Goal: Task Accomplishment & Management: Complete application form

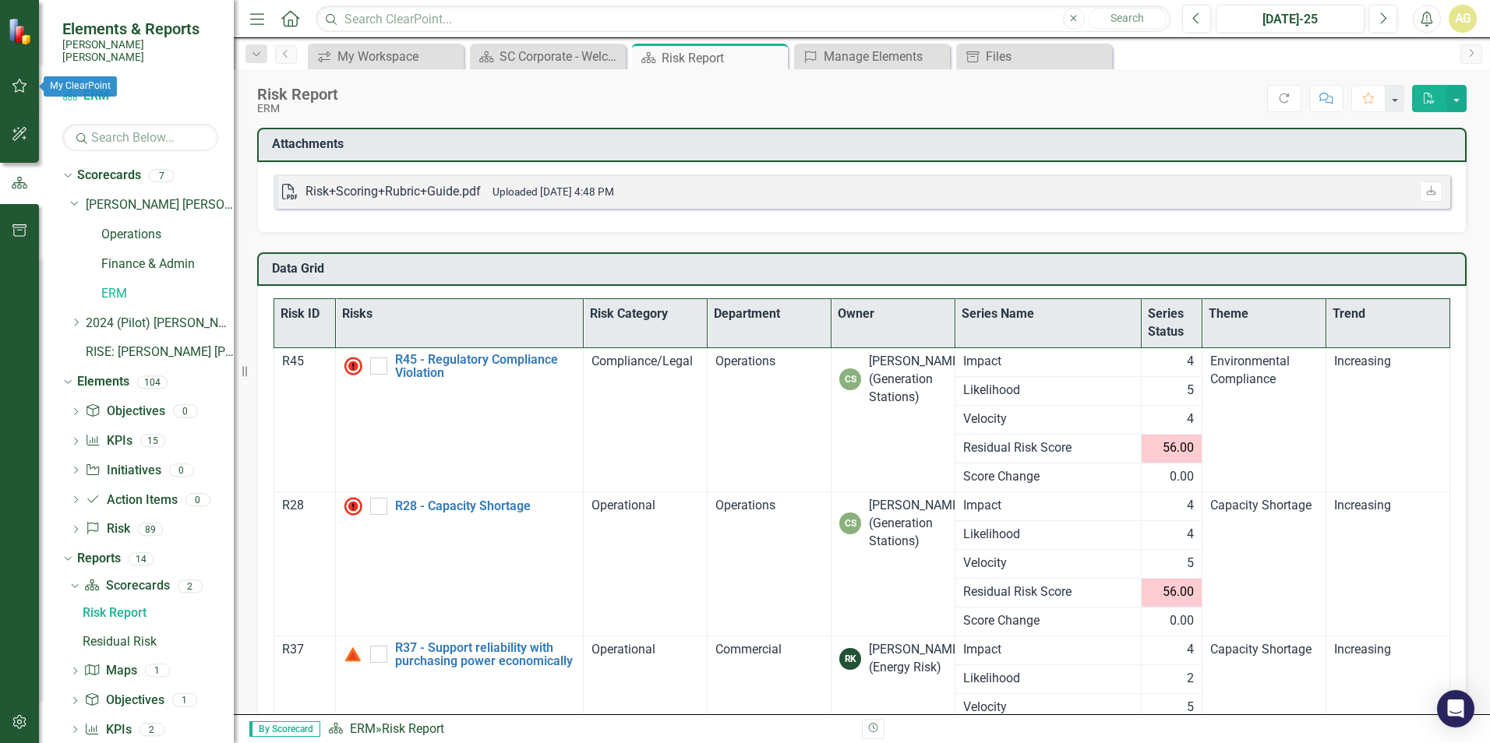
click at [16, 79] on icon "button" at bounding box center [20, 85] width 16 height 12
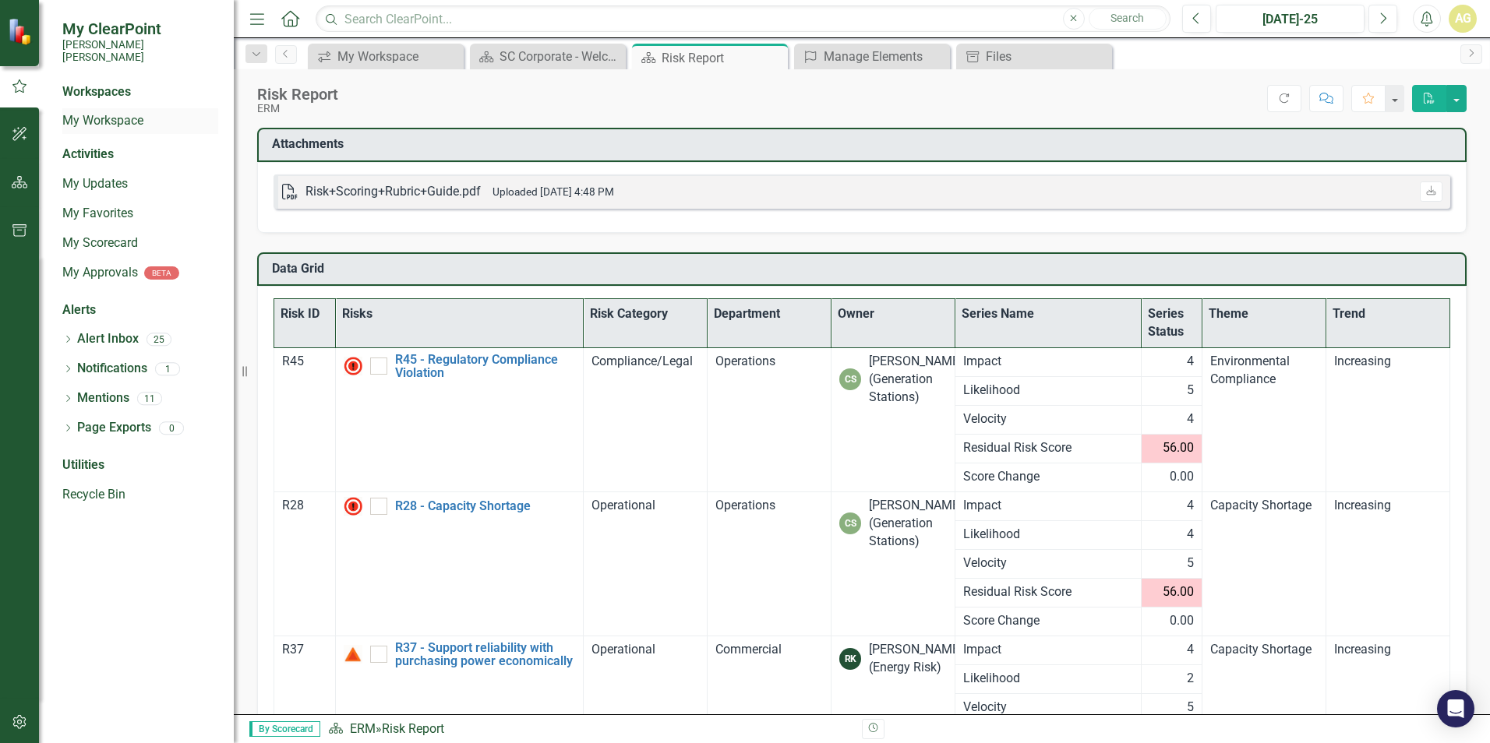
click at [98, 112] on link "My Workspace" at bounding box center [140, 121] width 156 height 18
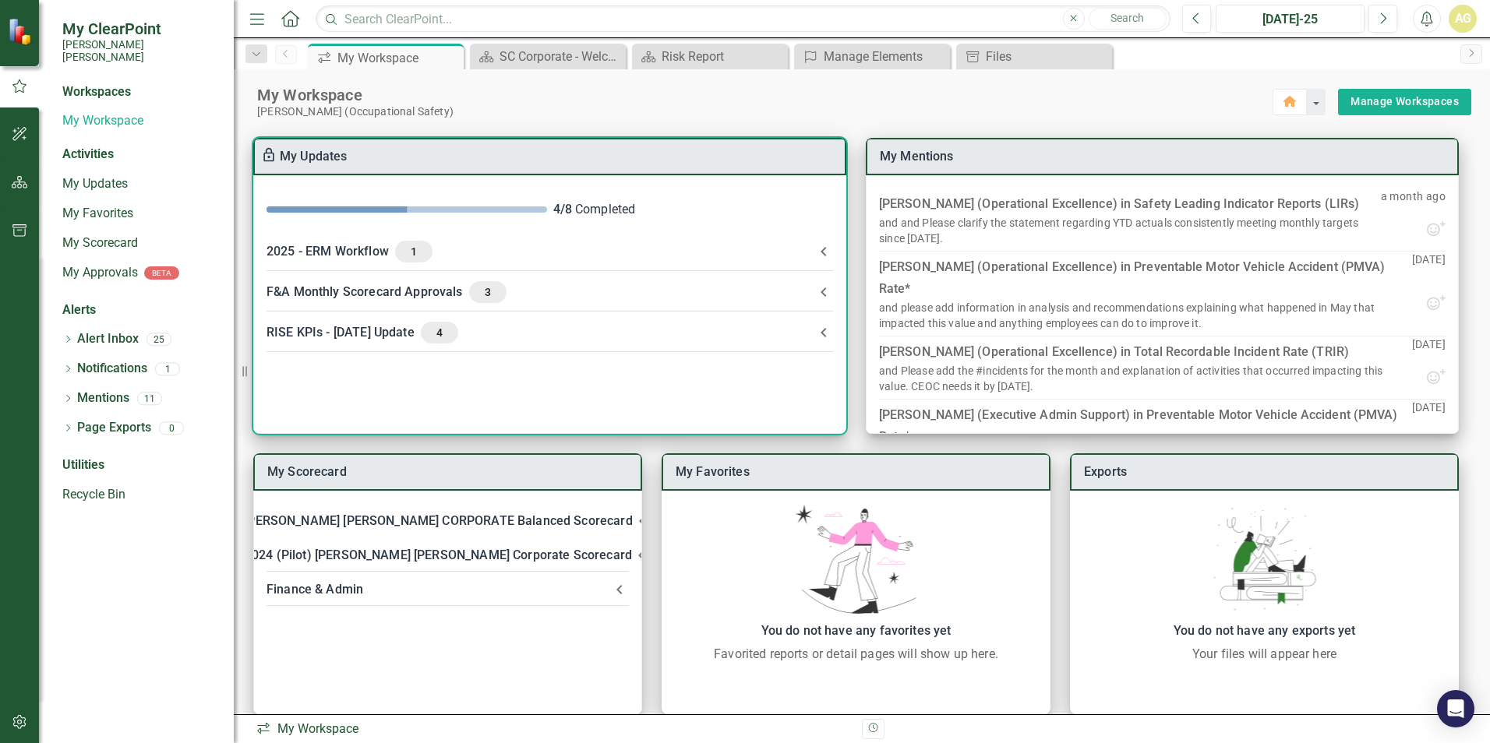
click at [310, 245] on div "2025 - ERM Workflow 1" at bounding box center [540, 252] width 548 height 22
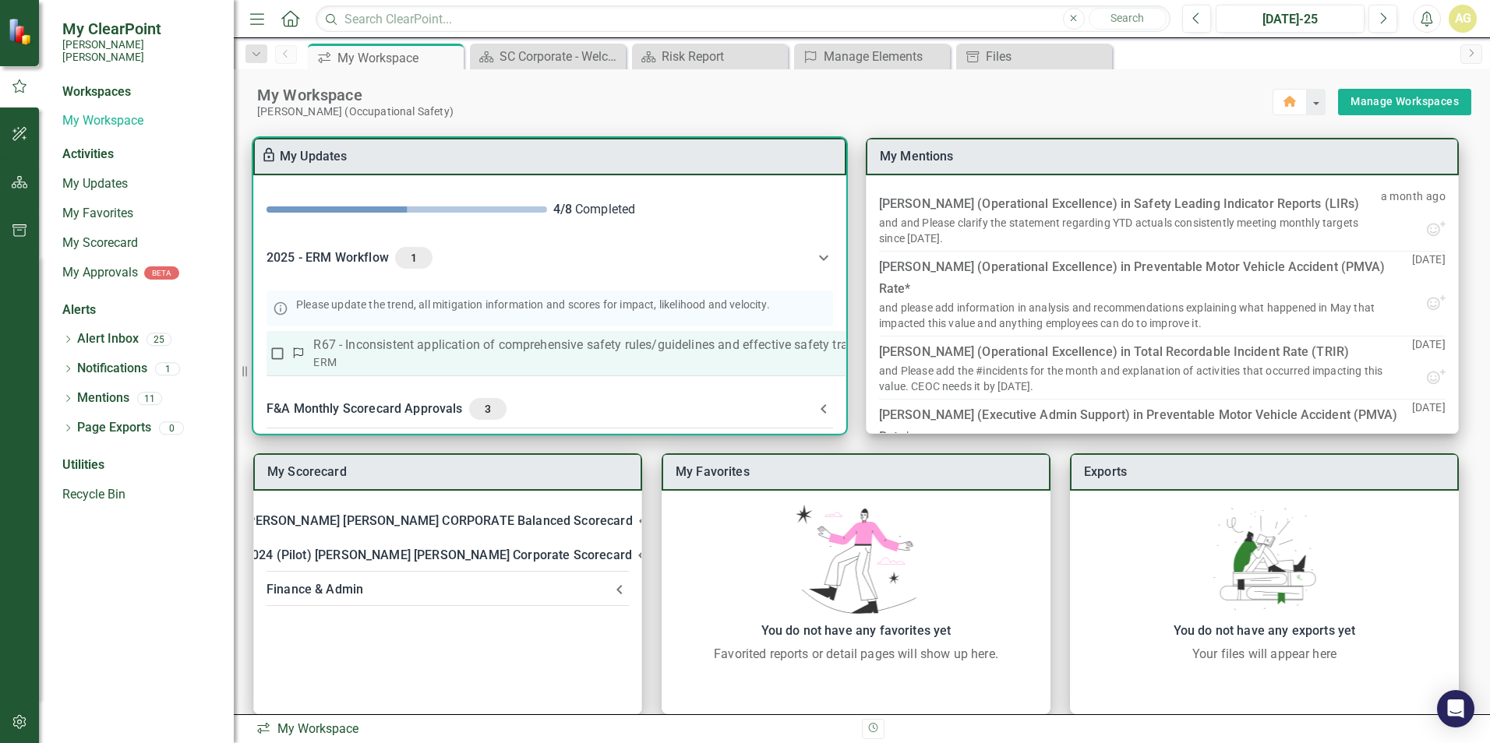
click at [358, 351] on p "R67 - Inconsistent application of comprehensive safety rules/guidelines and eff…" at bounding box center [622, 345] width 619 height 19
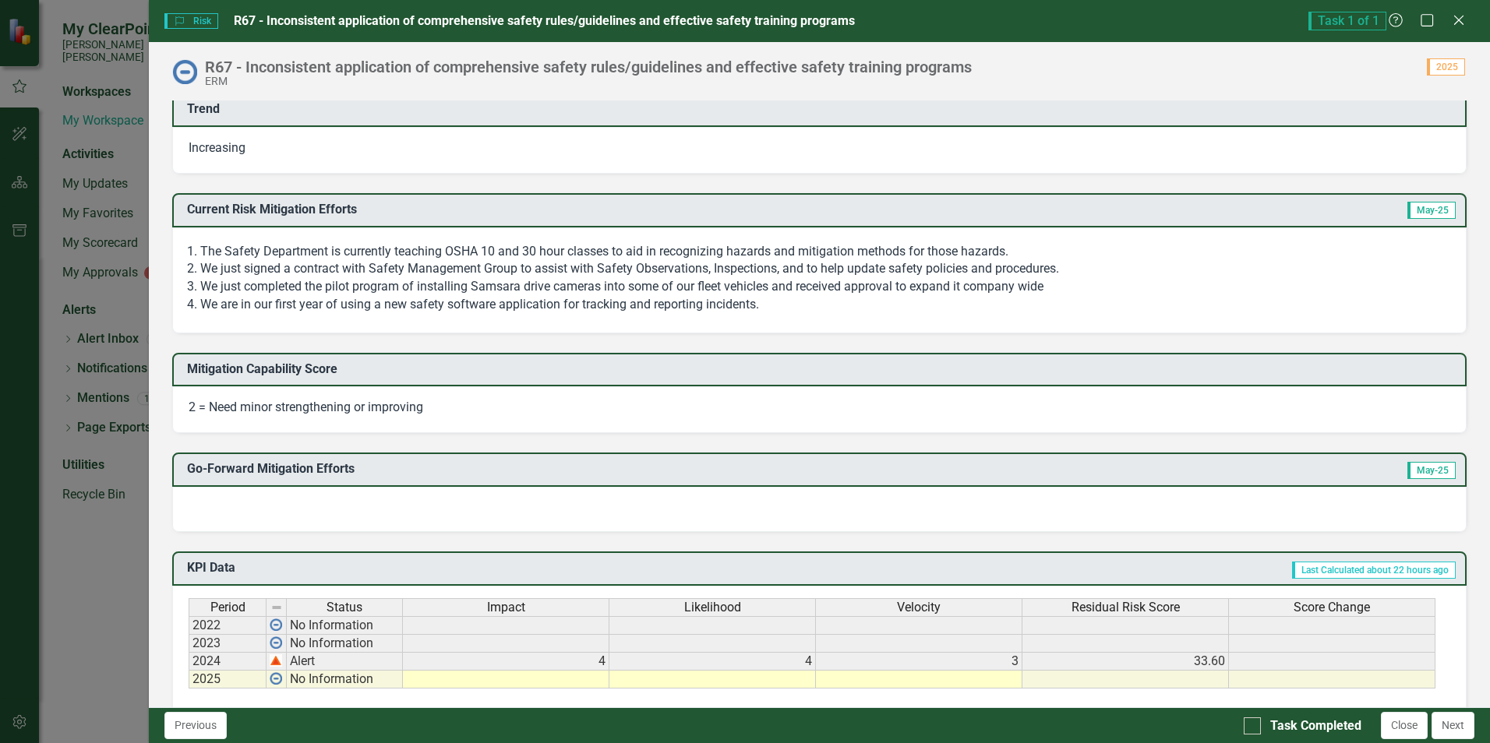
scroll to position [623, 0]
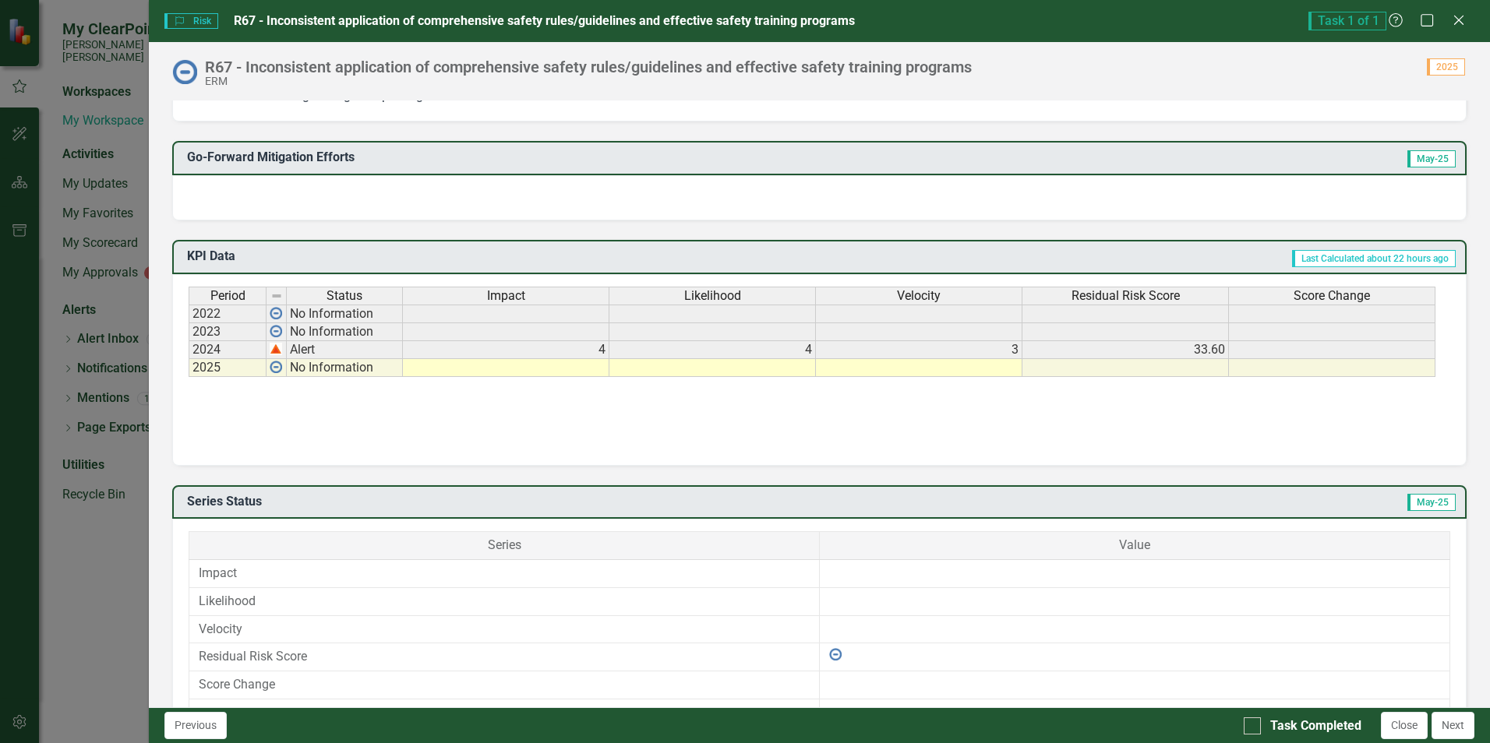
click at [520, 371] on td at bounding box center [506, 368] width 206 height 18
click at [559, 369] on td at bounding box center [506, 368] width 206 height 18
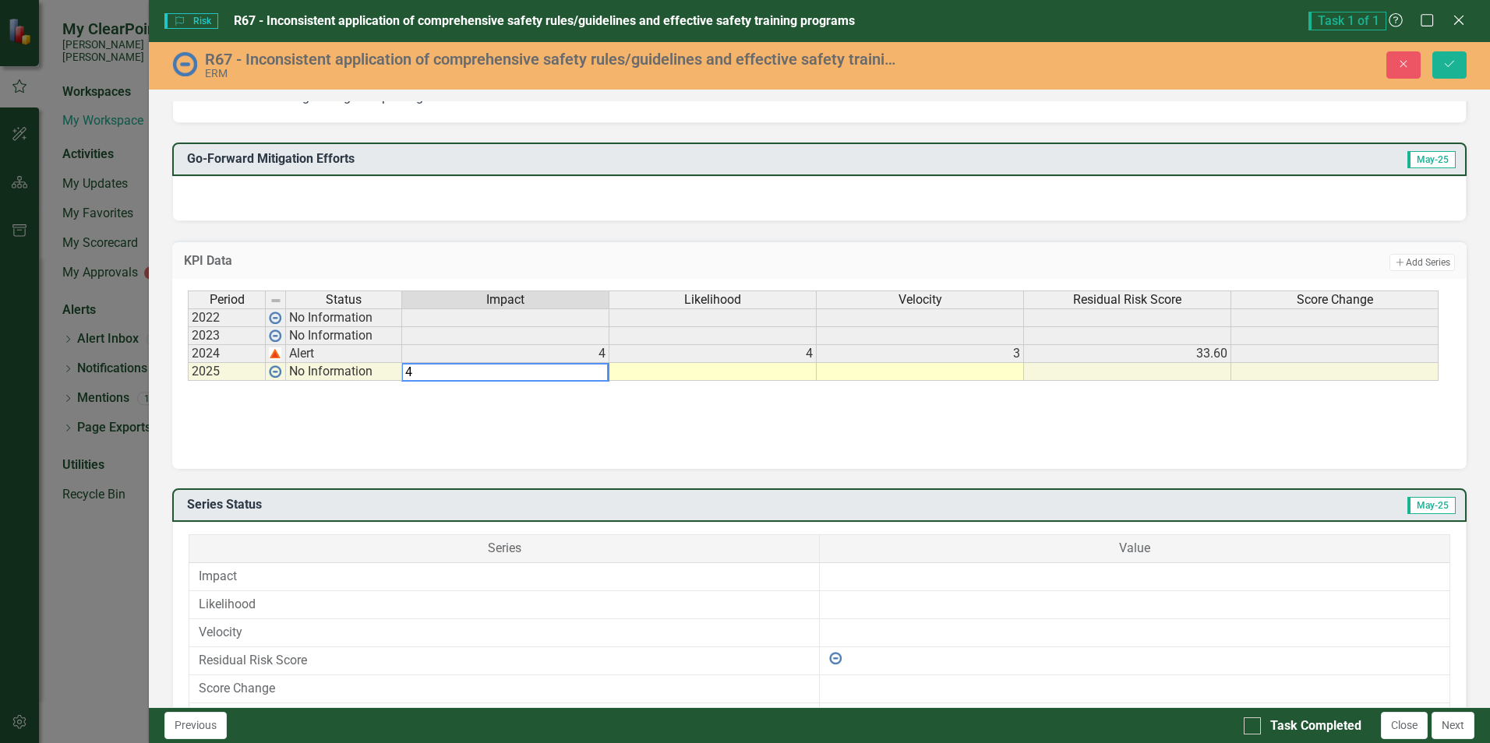
type textarea "4"
click at [686, 369] on td at bounding box center [712, 372] width 207 height 18
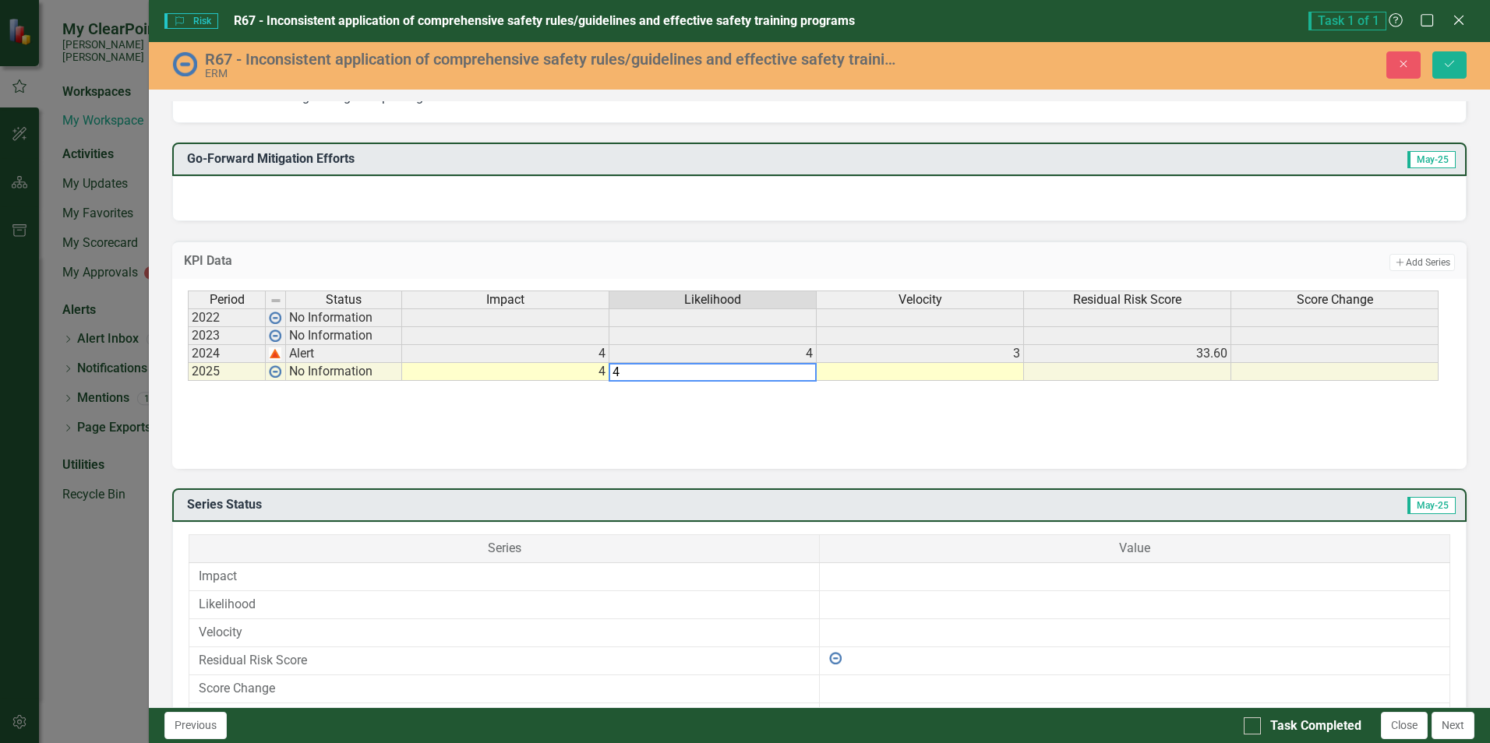
type textarea "4"
click at [936, 376] on td at bounding box center [919, 372] width 207 height 18
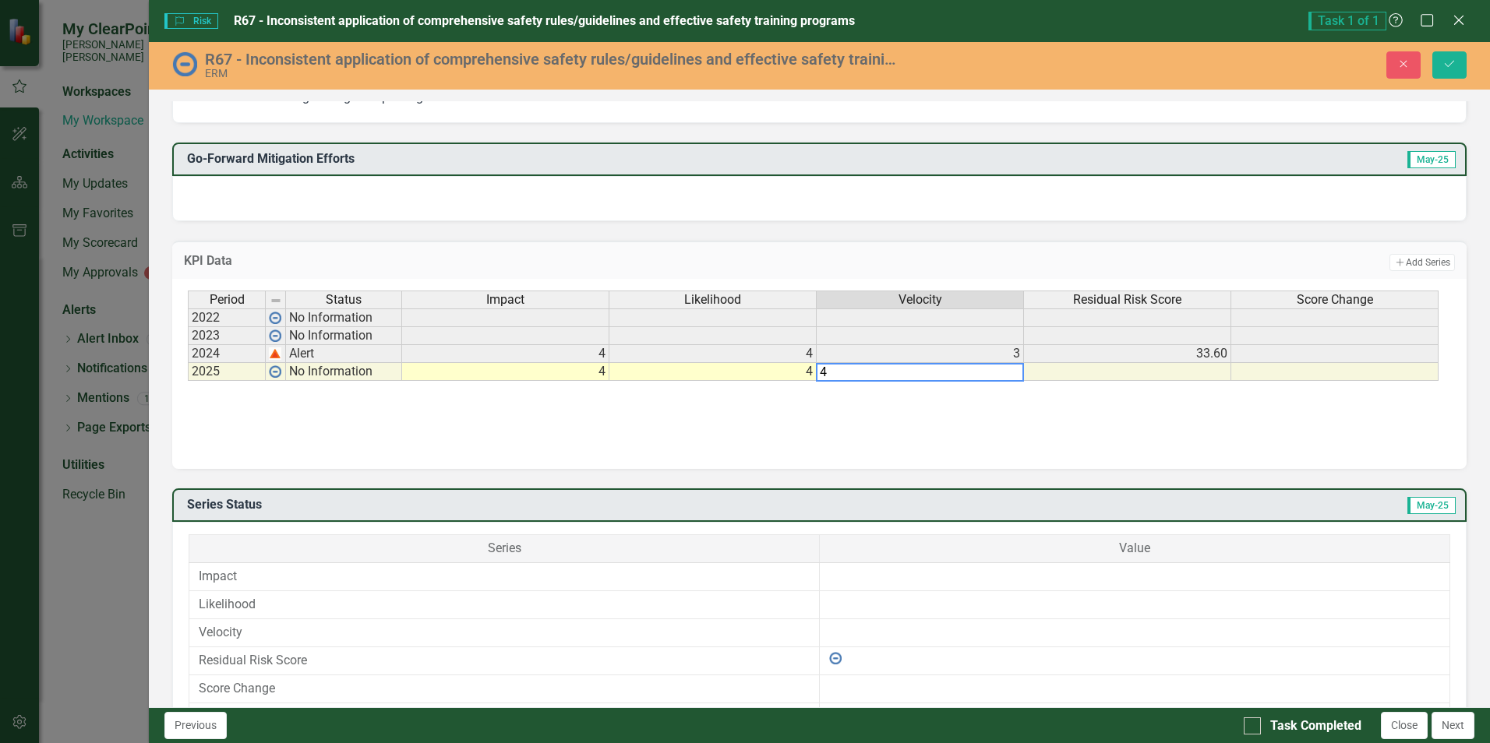
type textarea "4"
click at [1115, 404] on div "Period Status Impact Likelihood Velocity Residual Risk Score Score Change 2022 …" at bounding box center [819, 369] width 1263 height 156
click at [1120, 371] on td at bounding box center [1127, 372] width 207 height 18
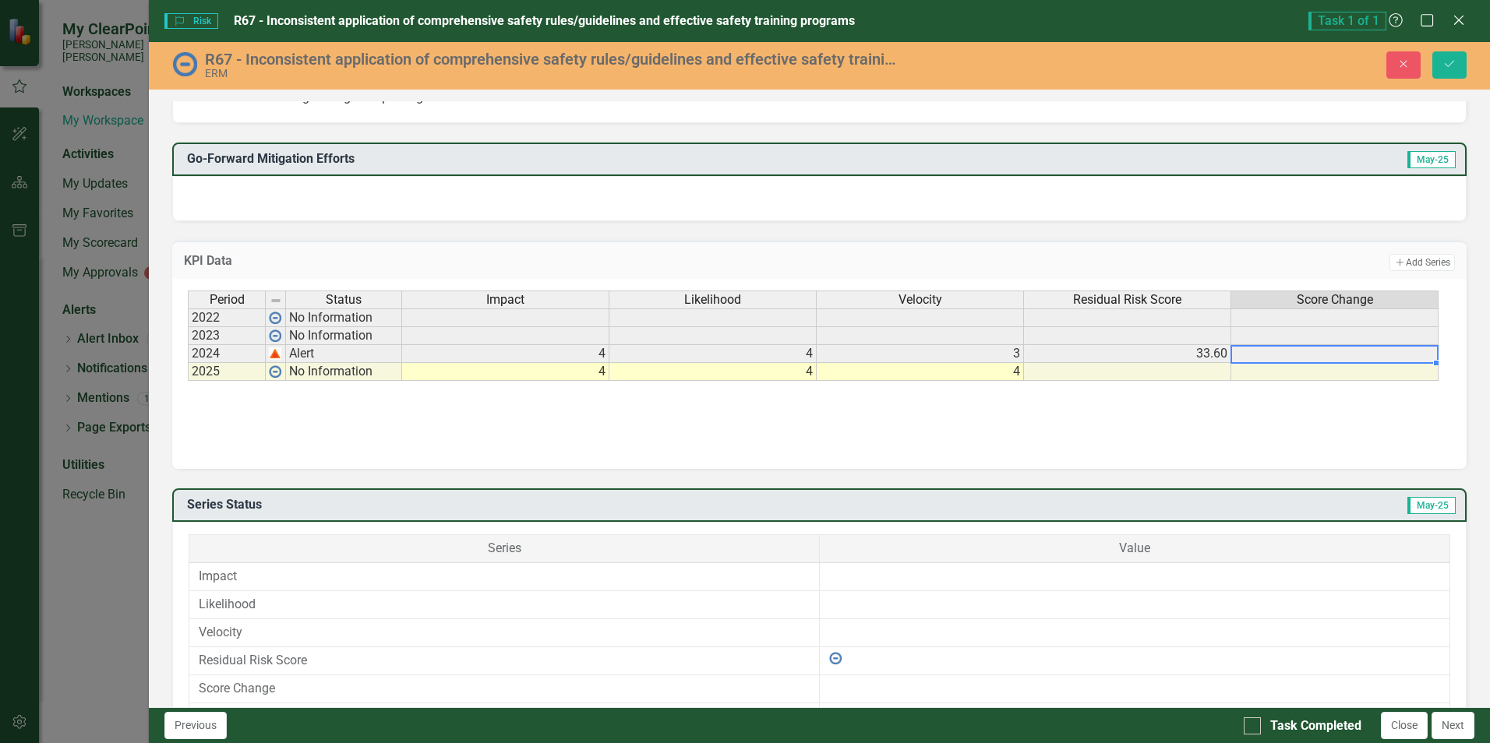
click at [188, 361] on div "Period Status Impact Likelihood Velocity Residual Risk Score Score Change 2022 …" at bounding box center [188, 336] width 0 height 90
click at [1211, 402] on div "Period Status Impact Likelihood Velocity Residual Risk Score Score Change 2022 …" at bounding box center [819, 369] width 1263 height 156
click at [1447, 62] on icon "Save" at bounding box center [1449, 63] width 14 height 11
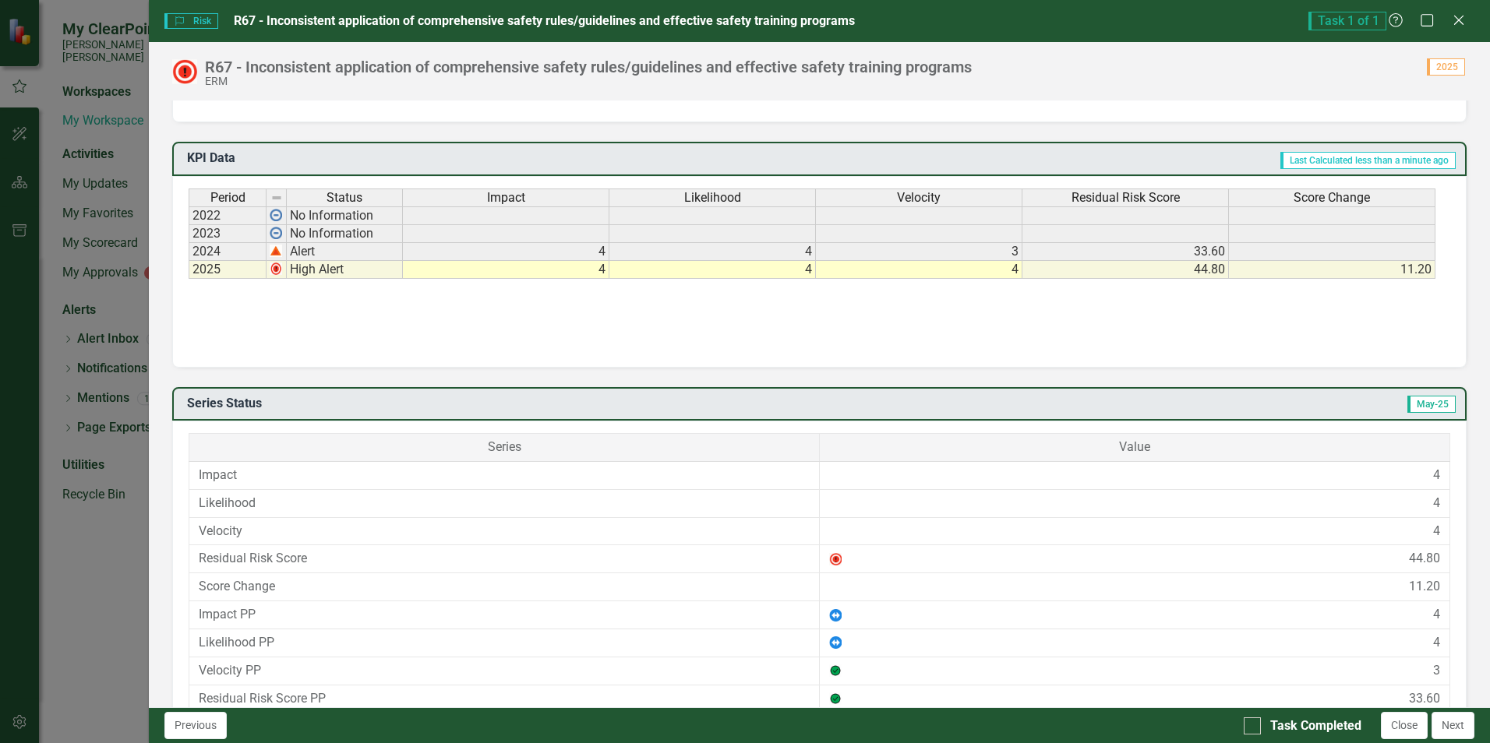
scroll to position [877, 0]
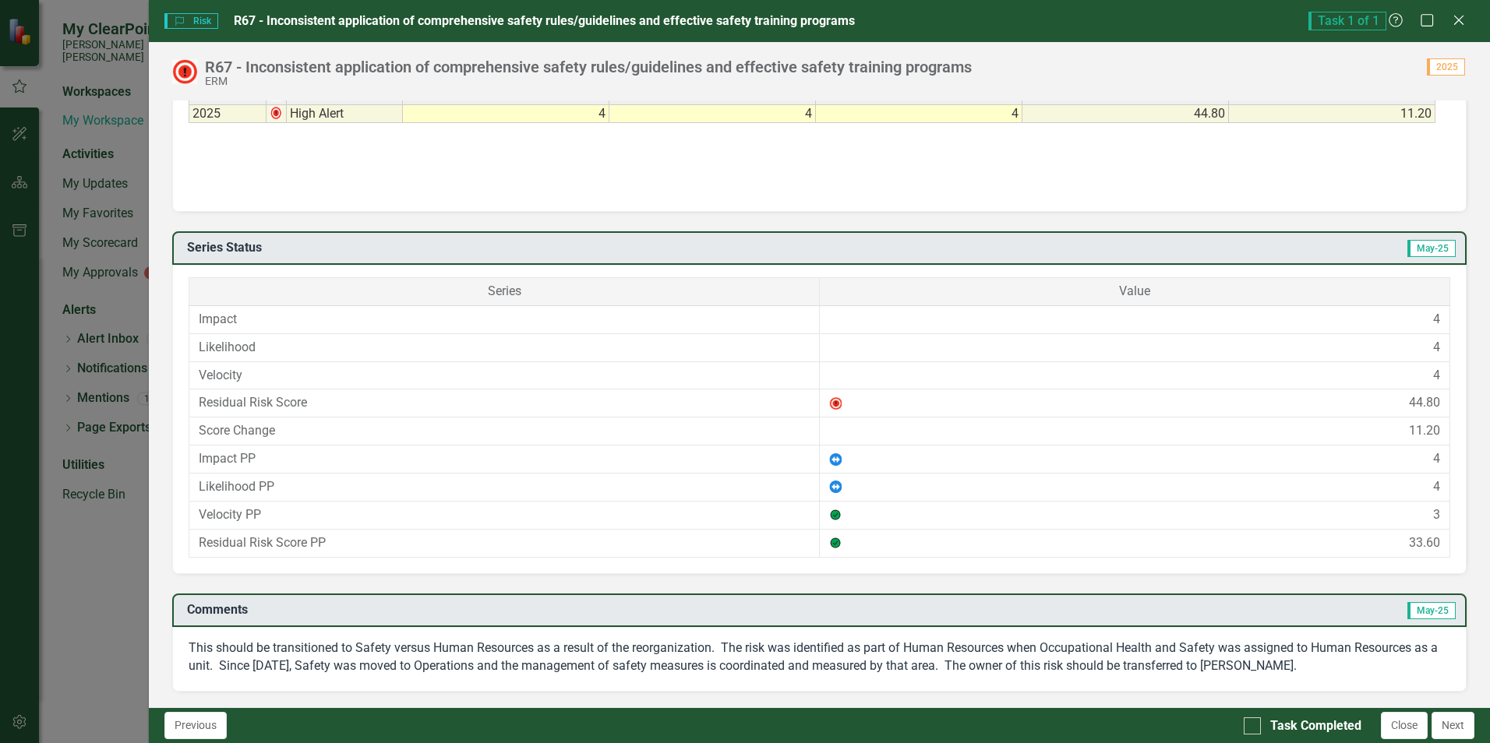
click at [1320, 666] on div "This should be transitioned to Safety versus Human Resources as a result of the…" at bounding box center [819, 659] width 1294 height 65
click at [1325, 672] on div "This should be transitioned to Safety versus Human Resources as a result of the…" at bounding box center [819, 659] width 1294 height 65
click at [1320, 668] on div "This should be transitioned to Safety versus Human Resources as a result of the…" at bounding box center [819, 659] width 1294 height 65
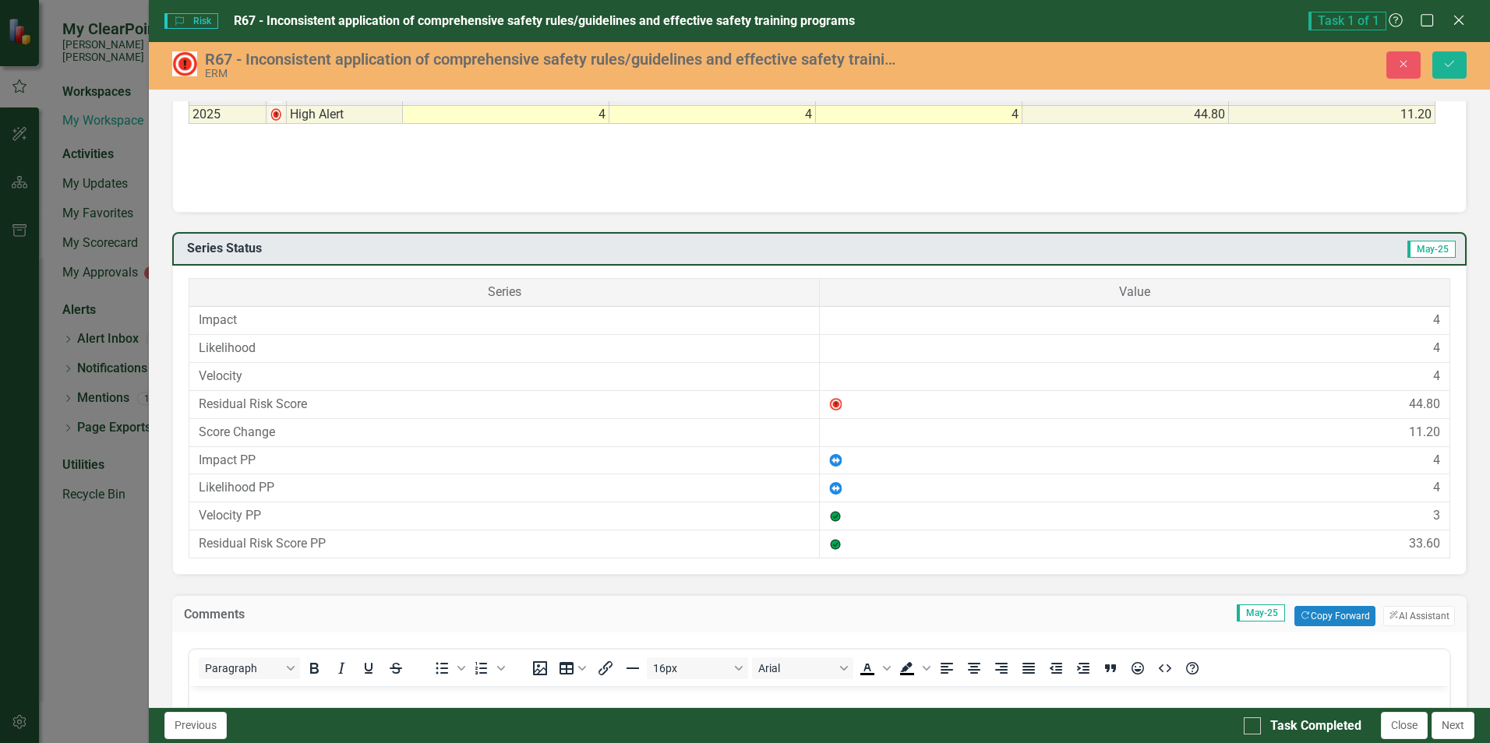
click at [1320, 668] on div "Paragraph To open the popup, press Shift+Enter To open the popup, press Shift+E…" at bounding box center [819, 668] width 1260 height 30
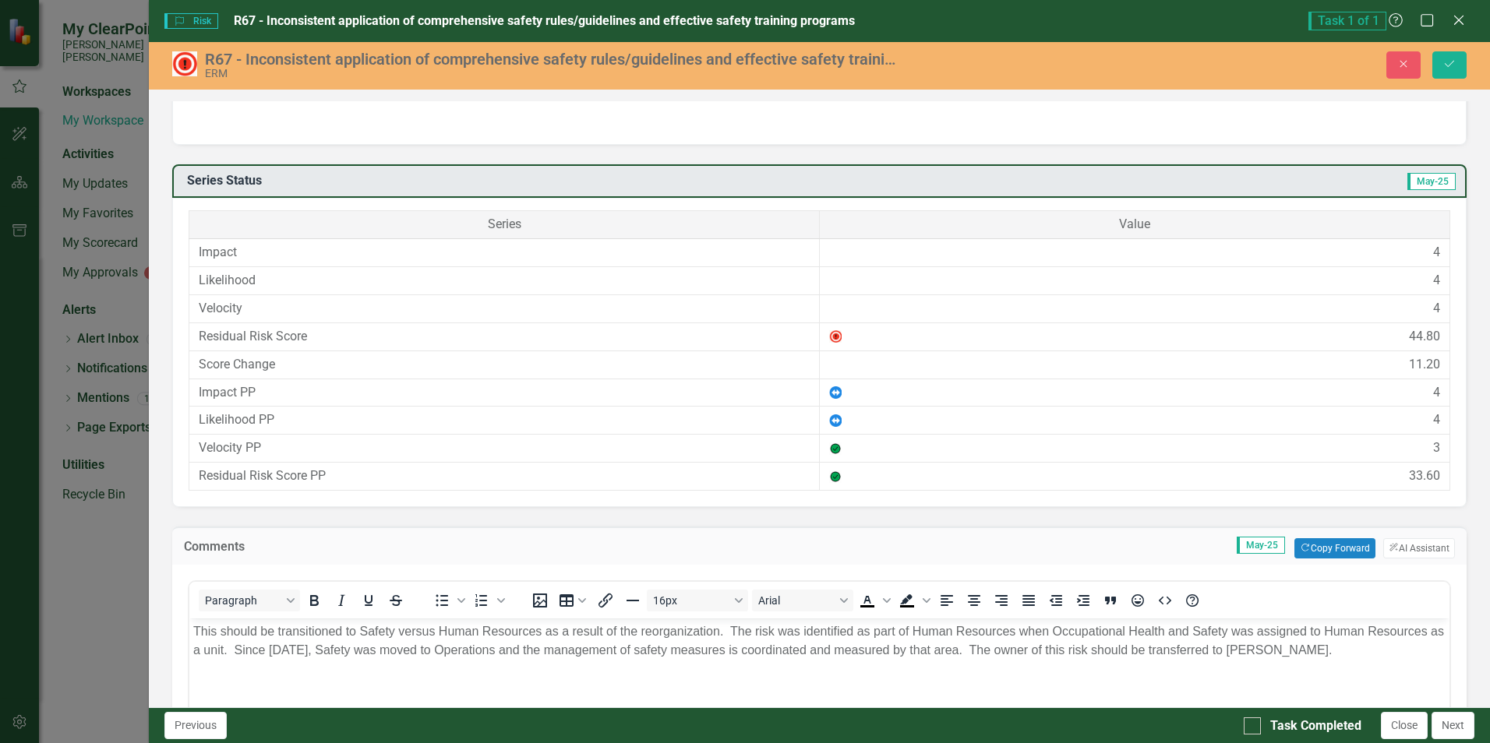
scroll to position [1204, 0]
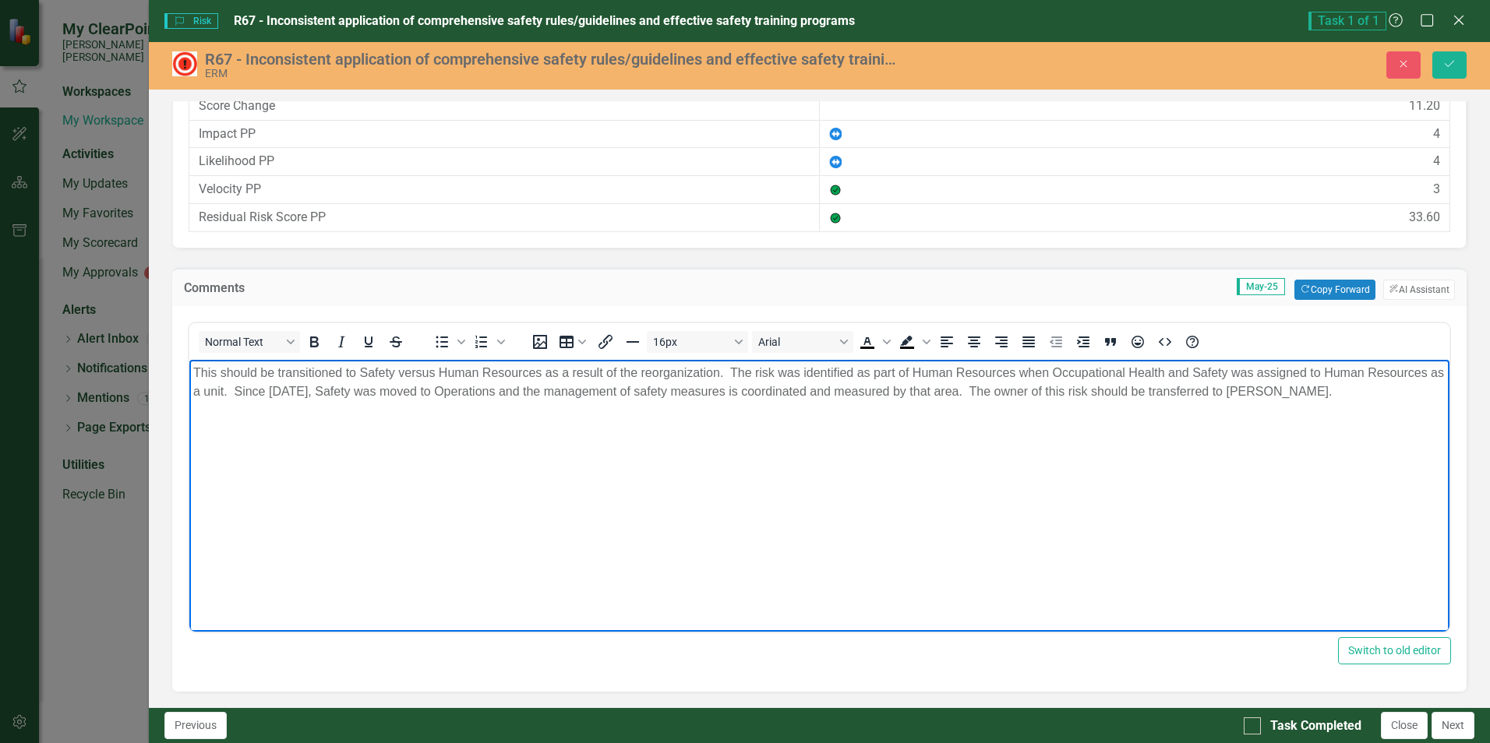
drag, startPoint x: 1353, startPoint y: 394, endPoint x: 113, endPoint y: 367, distance: 1240.5
click at [189, 367] on html "This should be transitioned to Safety versus Human Resources as a result of the…" at bounding box center [819, 476] width 1260 height 234
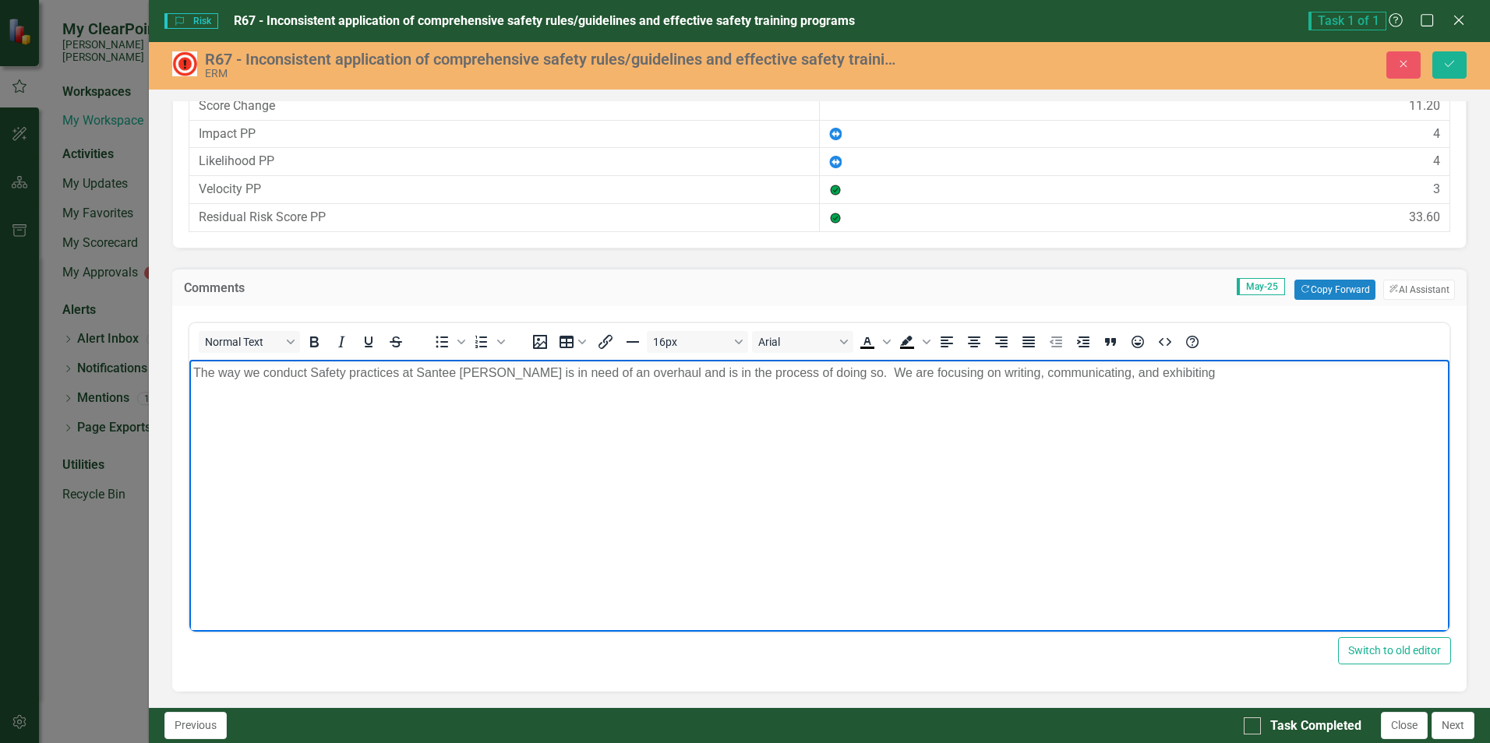
click at [1163, 389] on body "The way we conduct Safety practices at Santee [PERSON_NAME] is in need of an ov…" at bounding box center [819, 476] width 1260 height 234
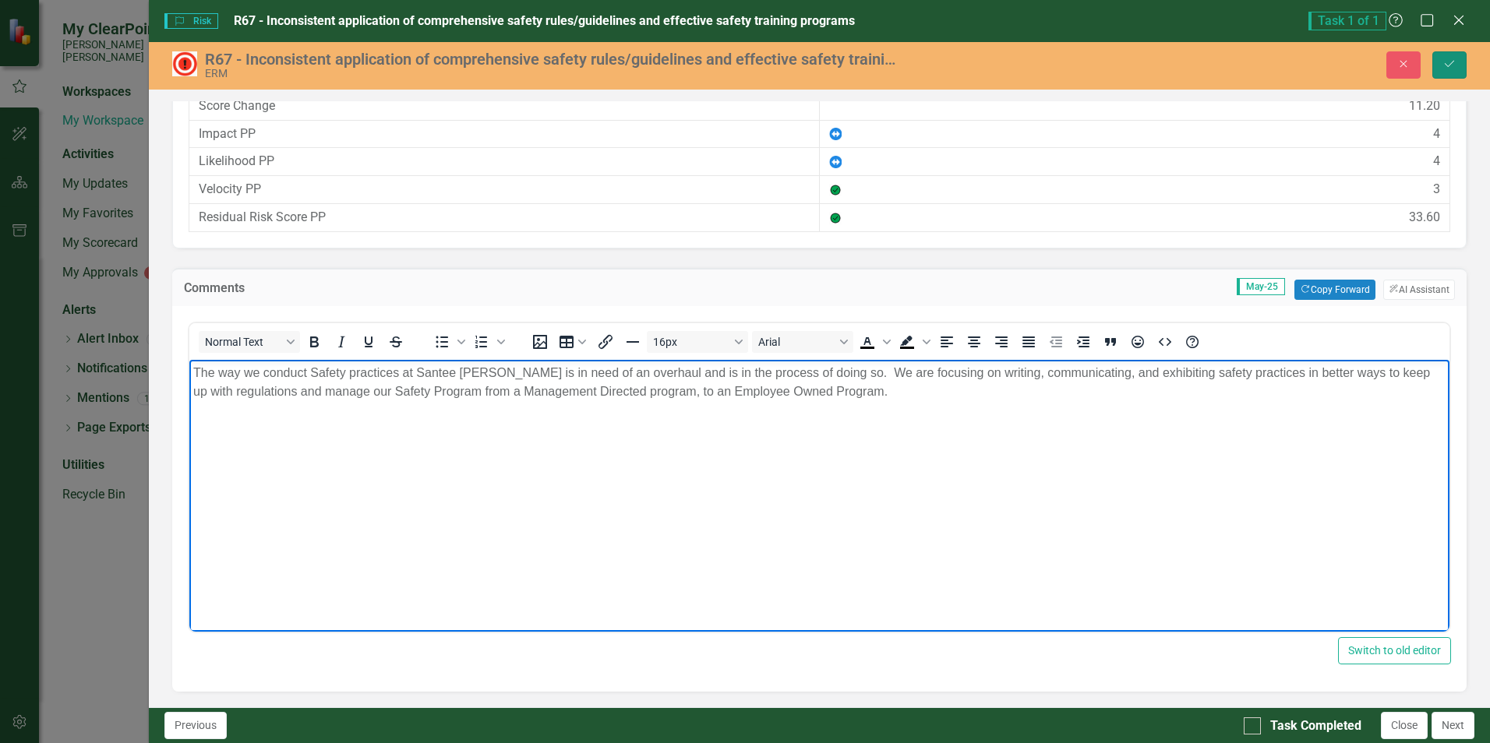
click at [1447, 62] on icon "Save" at bounding box center [1449, 63] width 14 height 11
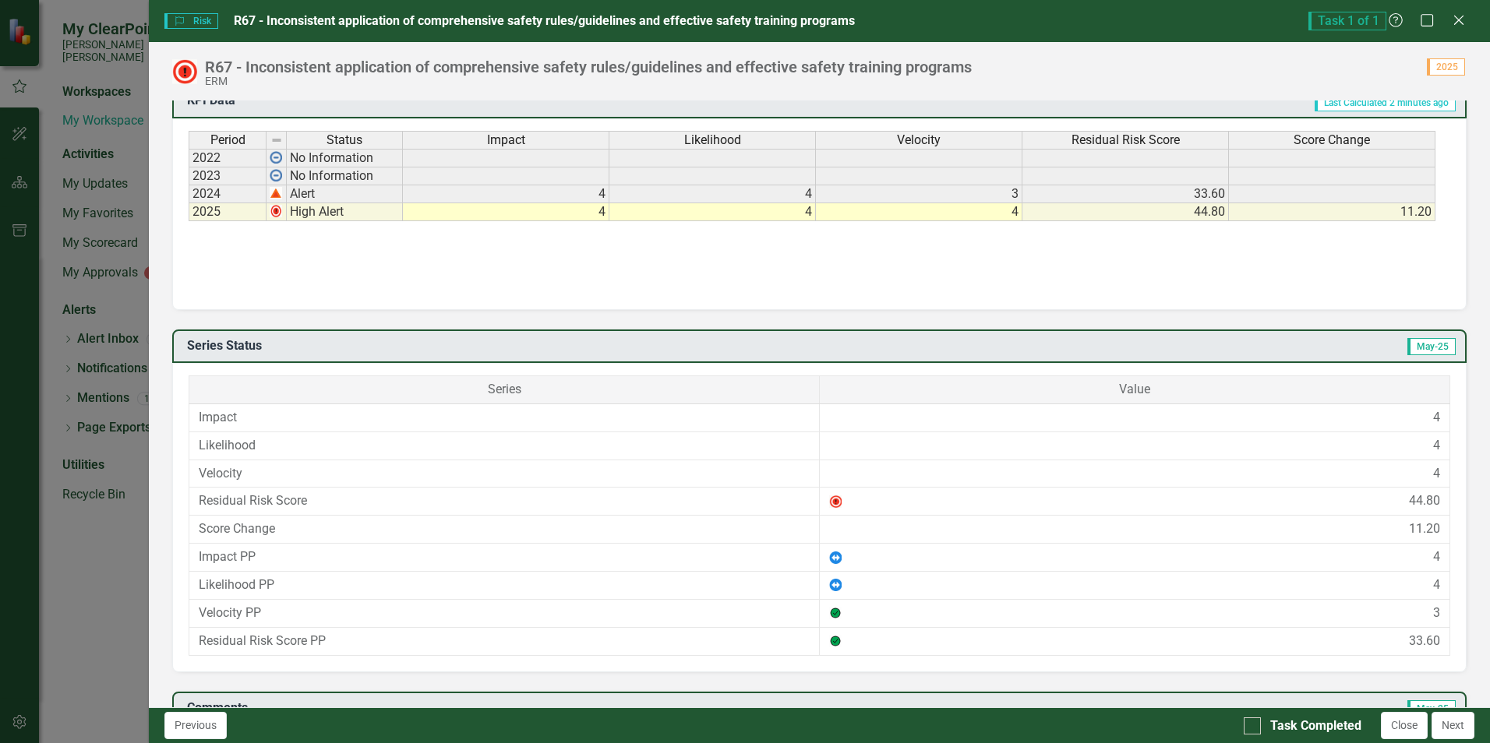
scroll to position [877, 0]
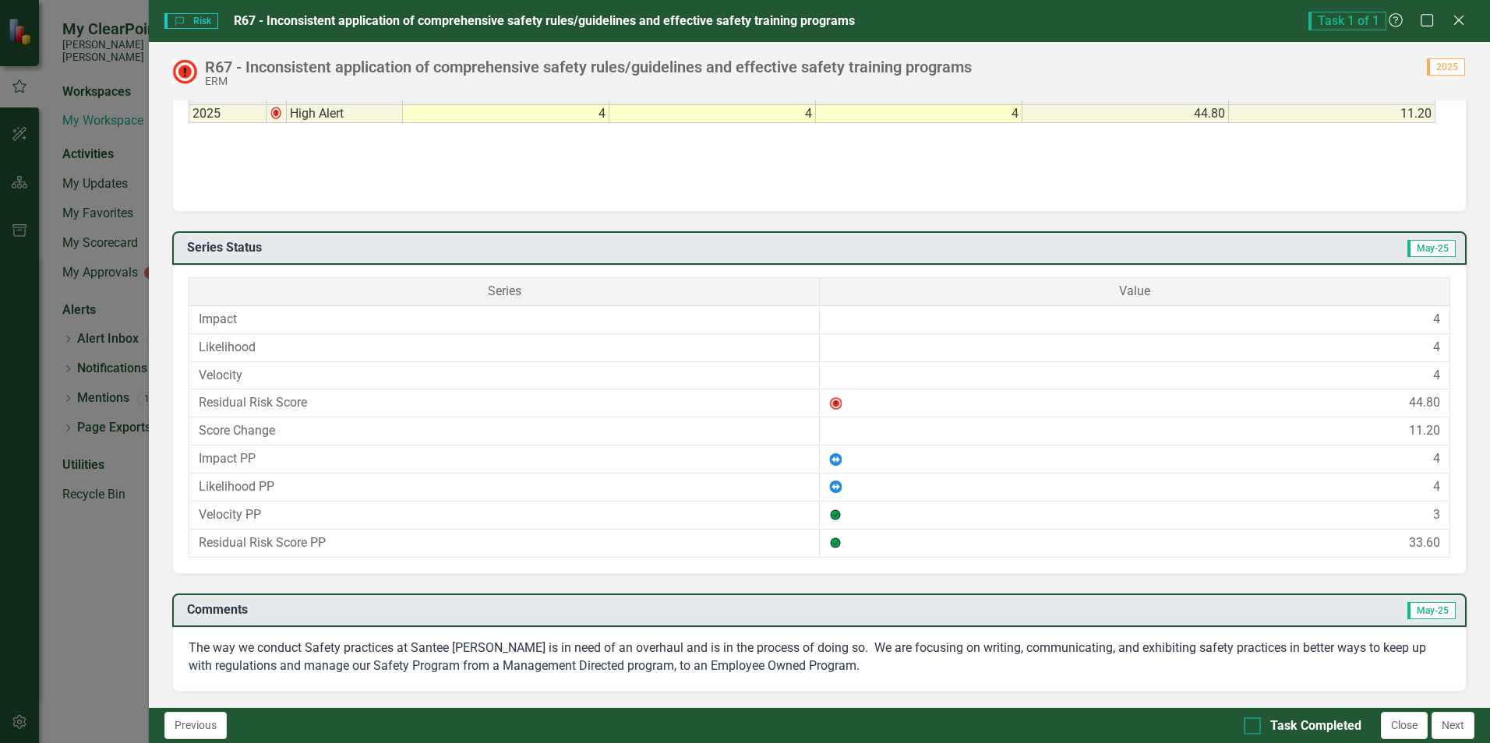
click at [1252, 725] on input "Task Completed" at bounding box center [1248, 723] width 10 height 10
checkbox input "true"
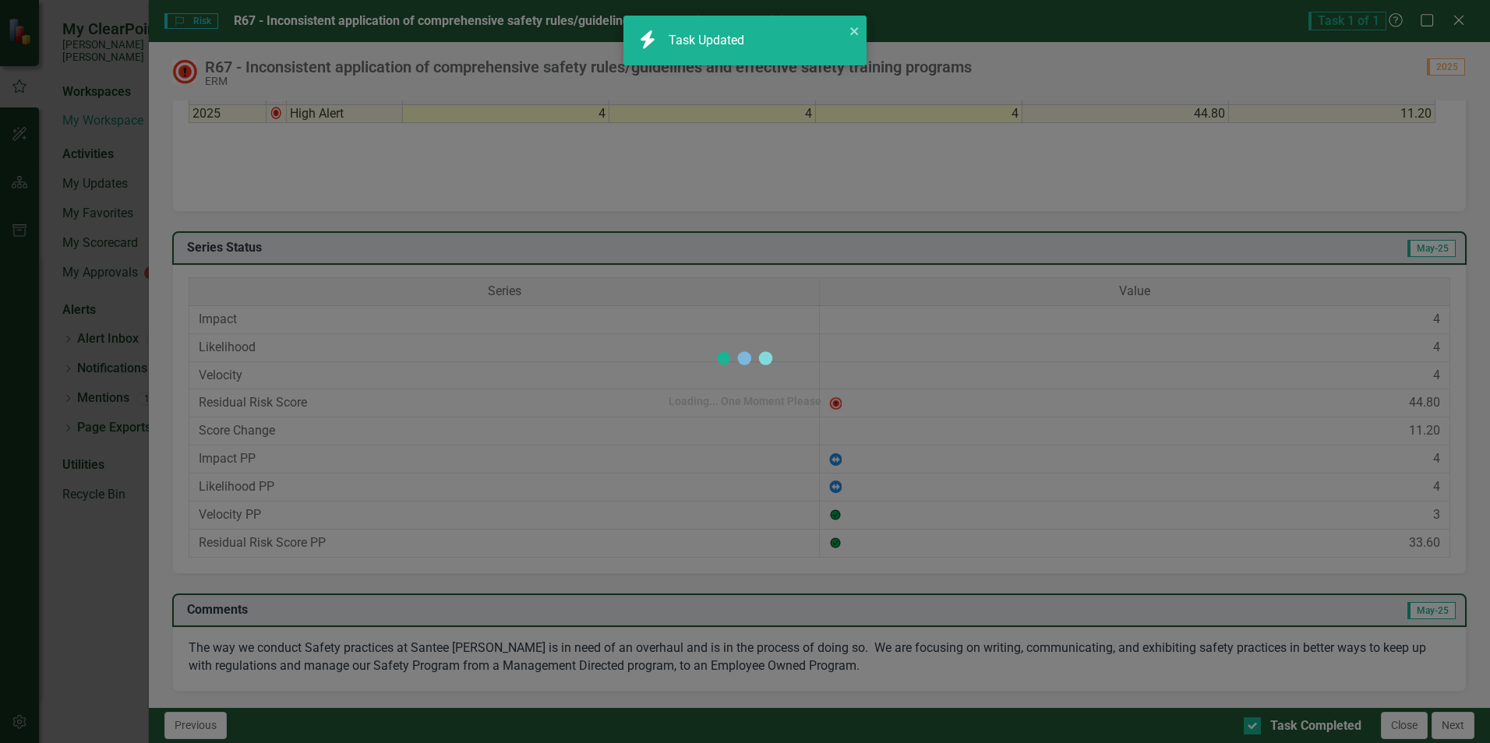
checkbox input "true"
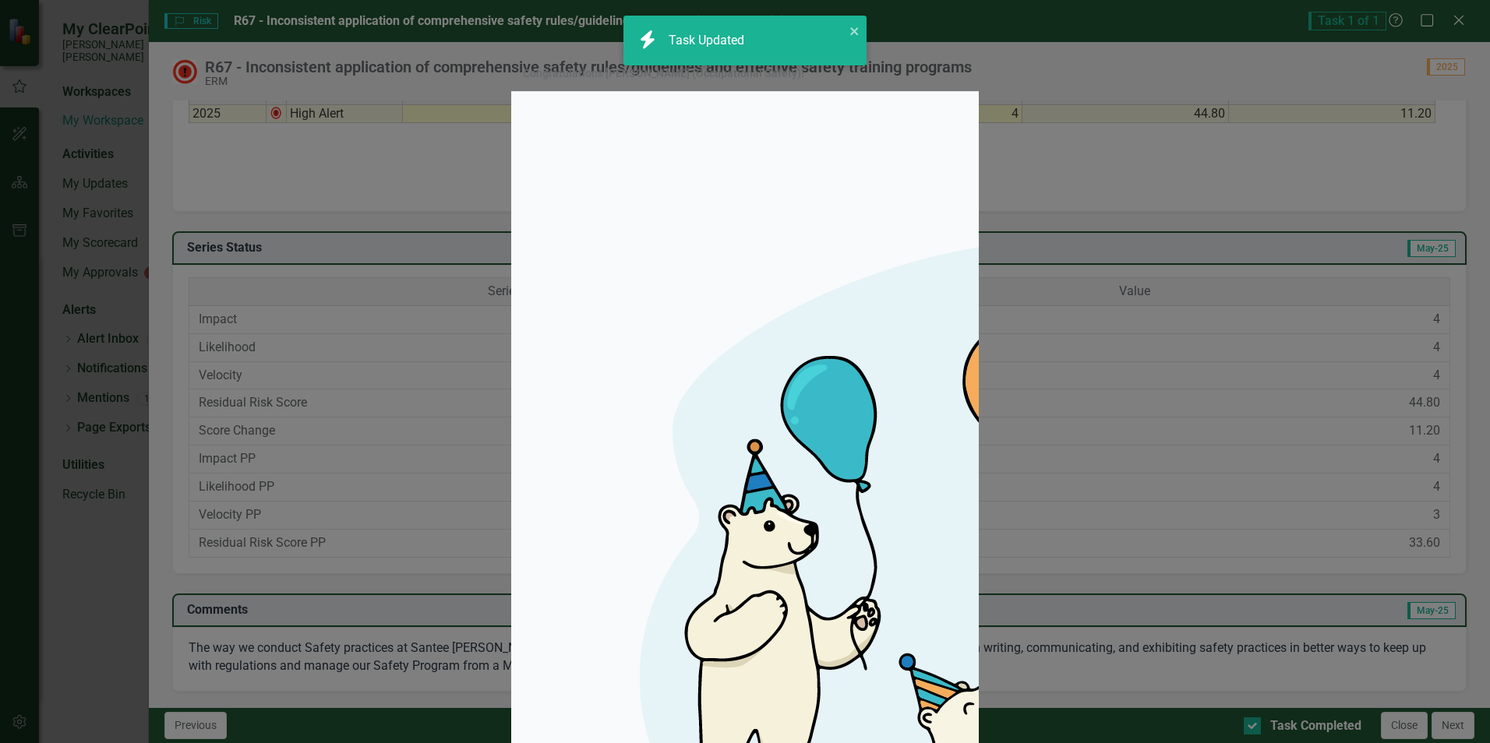
click at [1462, 718] on div "Congratulations [PERSON_NAME] (Occupational Safety)! The workflow 2025 - ERM Wo…" at bounding box center [745, 371] width 1490 height 743
